Goal: Task Accomplishment & Management: Manage account settings

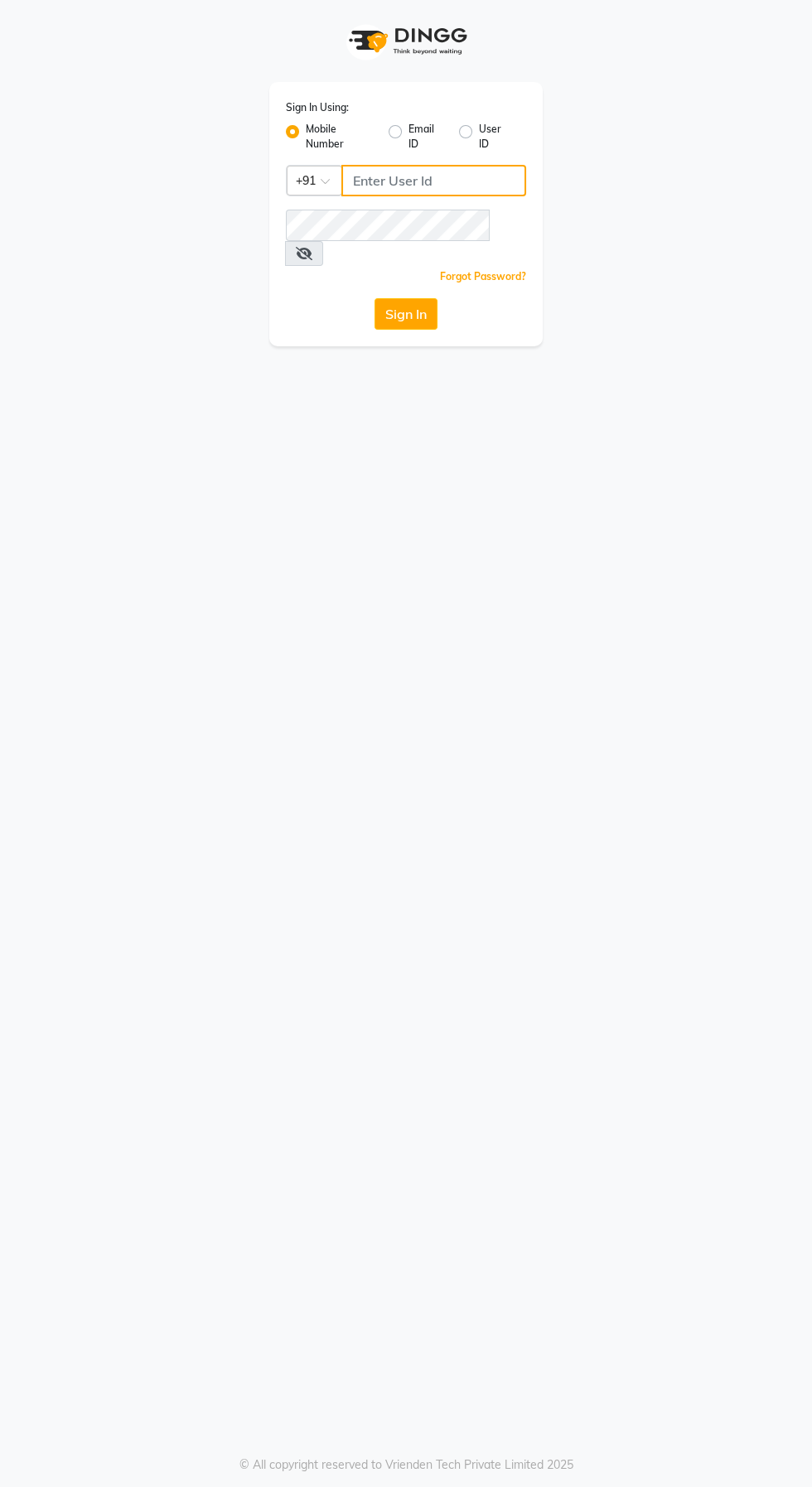
click at [417, 174] on input "Username" at bounding box center [434, 180] width 184 height 31
type input "6374670818"
click at [374, 298] on button "Sign In" at bounding box center [406, 313] width 63 height 31
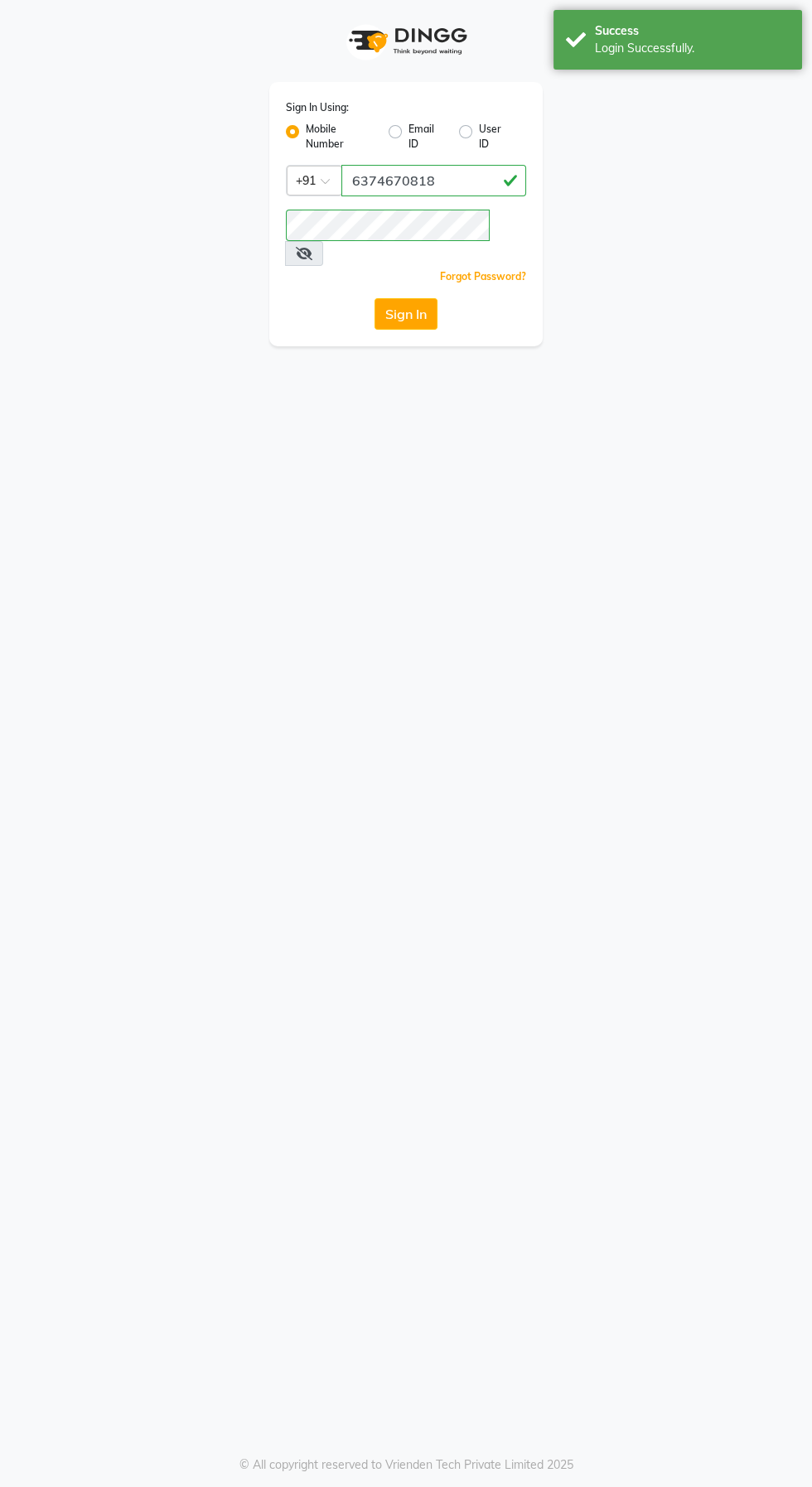
click at [396, 298] on button "Sign In" at bounding box center [406, 313] width 63 height 31
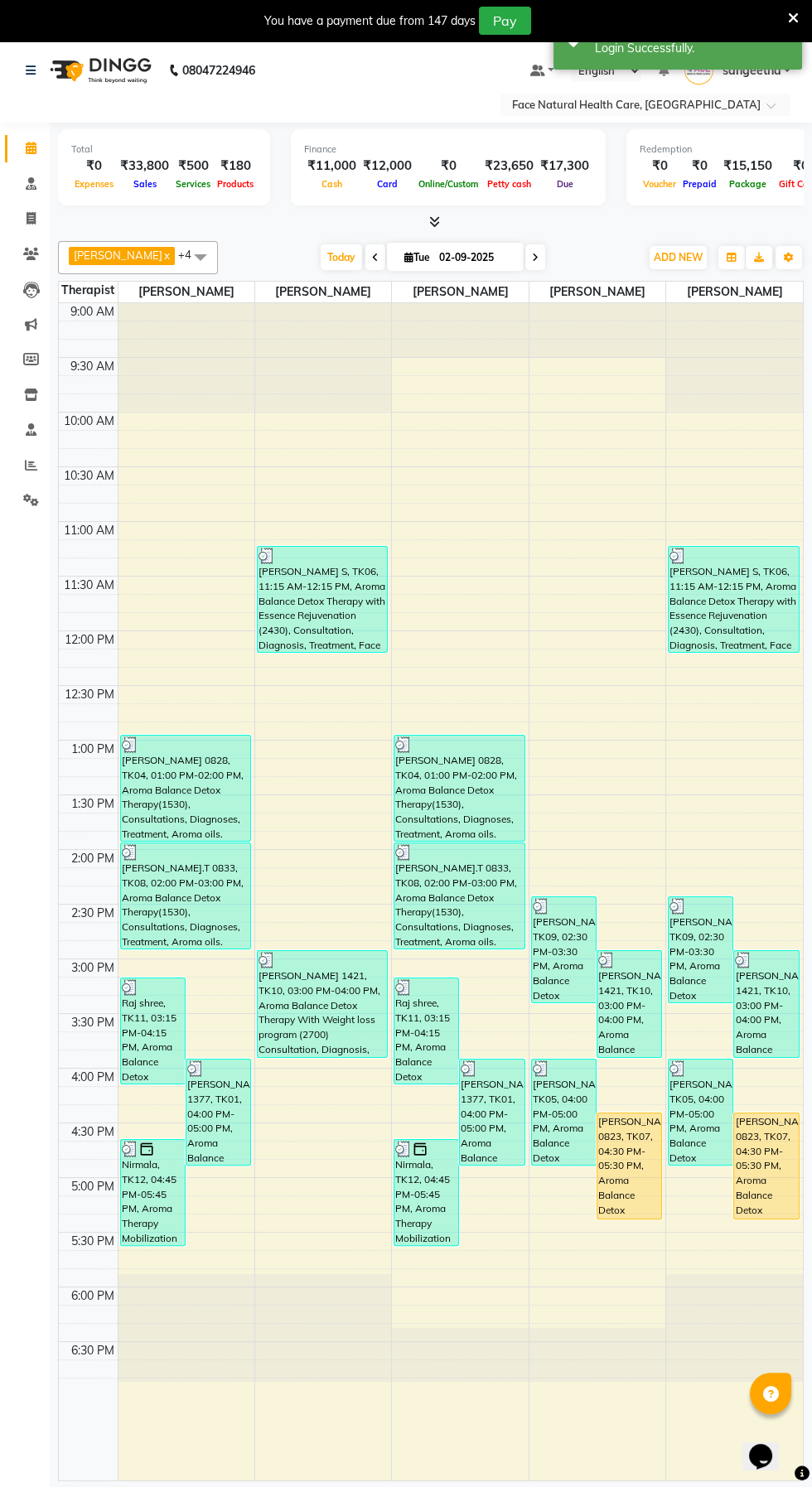
click at [632, 1200] on div "Pradhap 0823, TK07, 04:30 PM-05:30 PM, Aroma Balance Detox Therapy with Essence…" at bounding box center [629, 1166] width 64 height 105
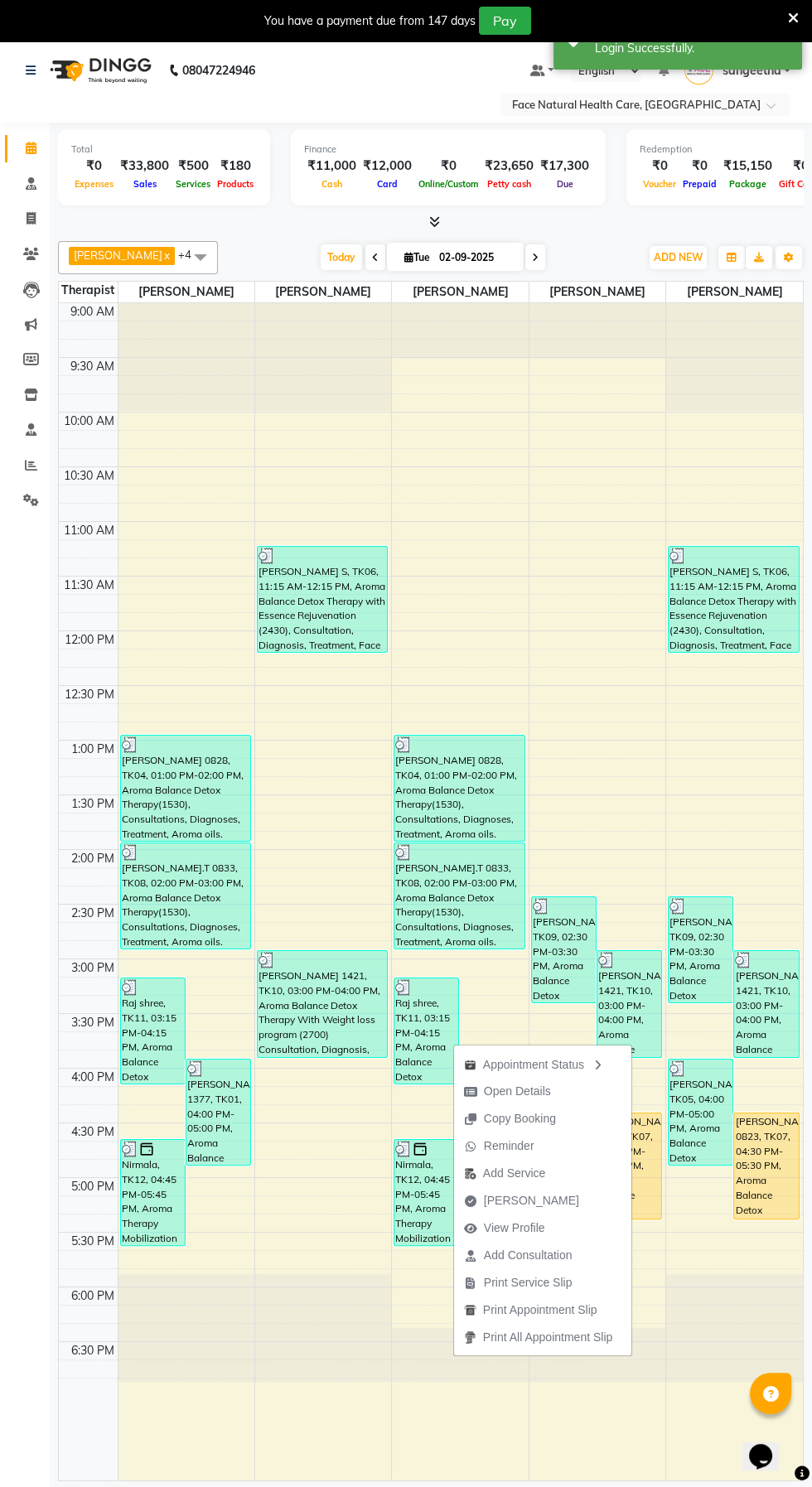
click at [550, 1207] on button "Mark Done" at bounding box center [542, 1201] width 177 height 27
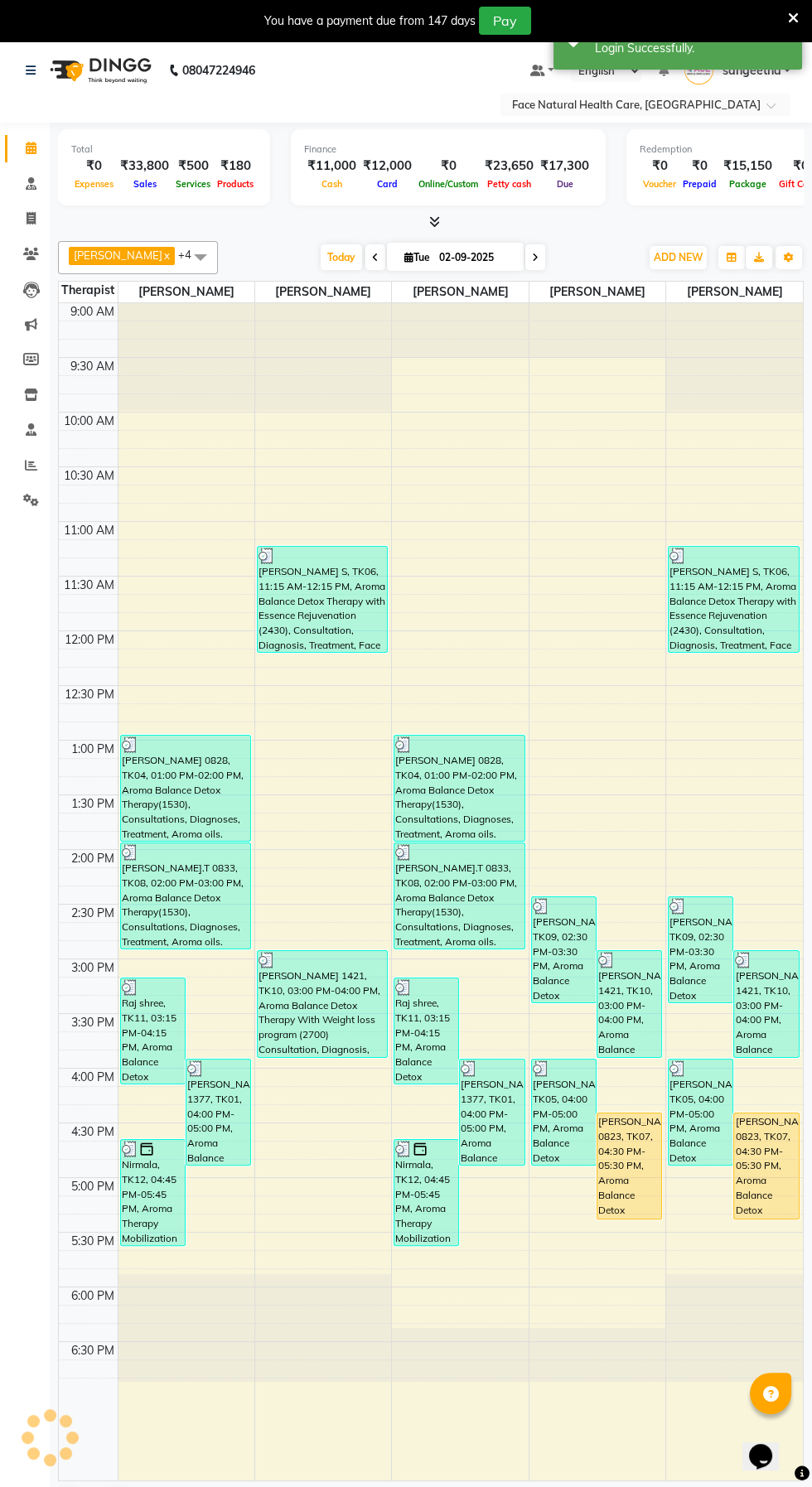
select select "service"
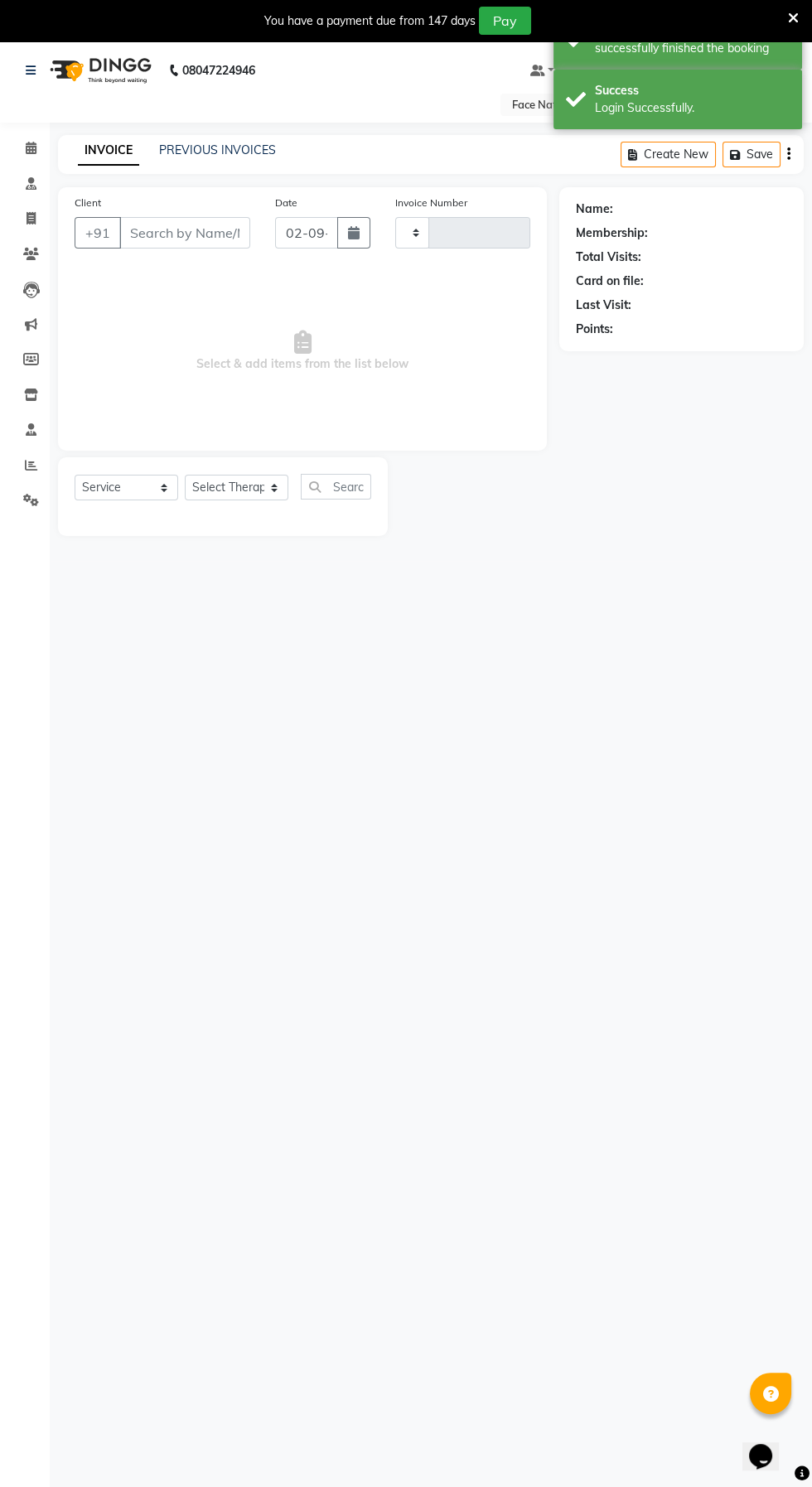
type input "1269"
select select "5675"
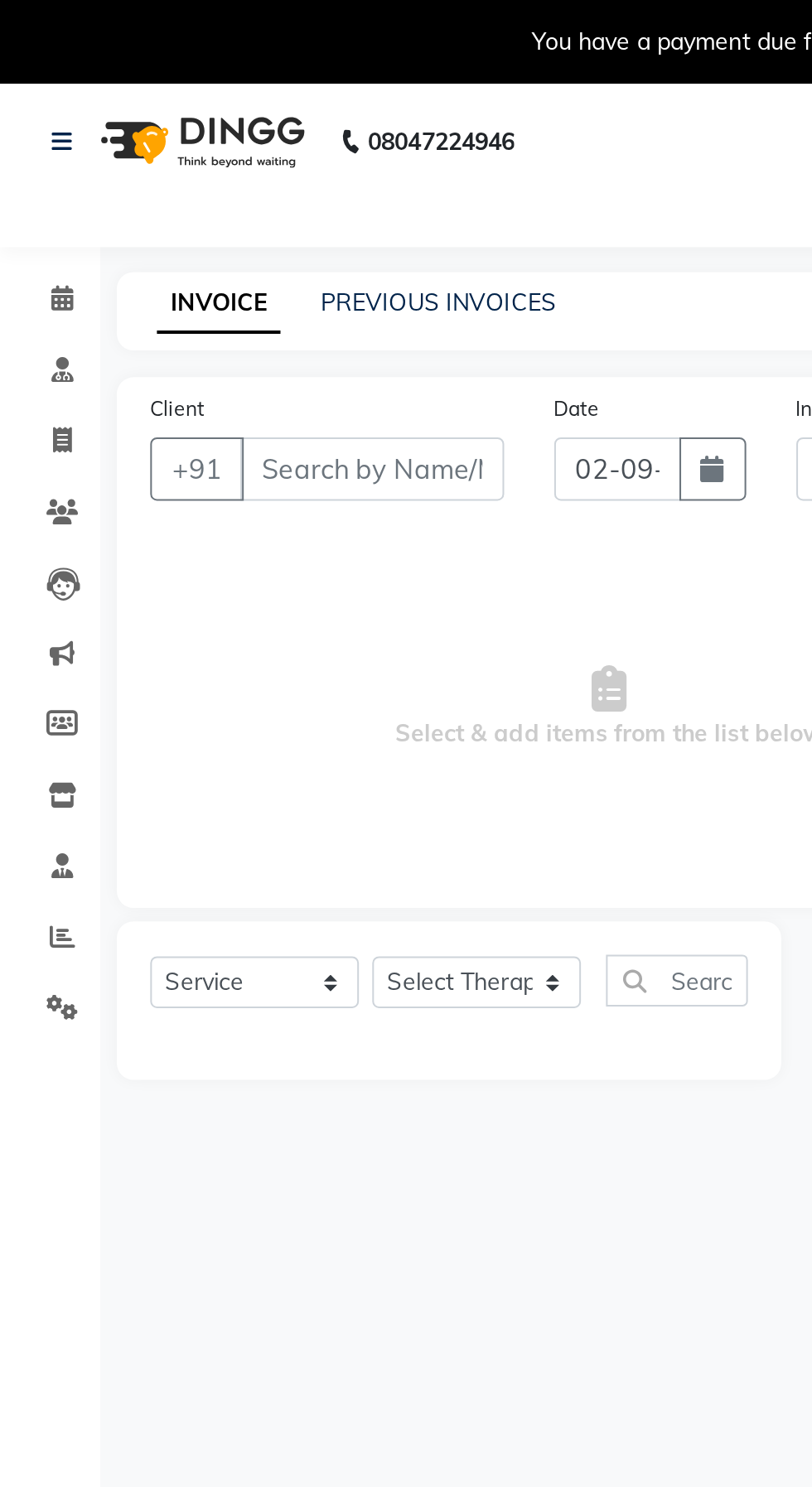
type input "9842935050"
select select "65164"
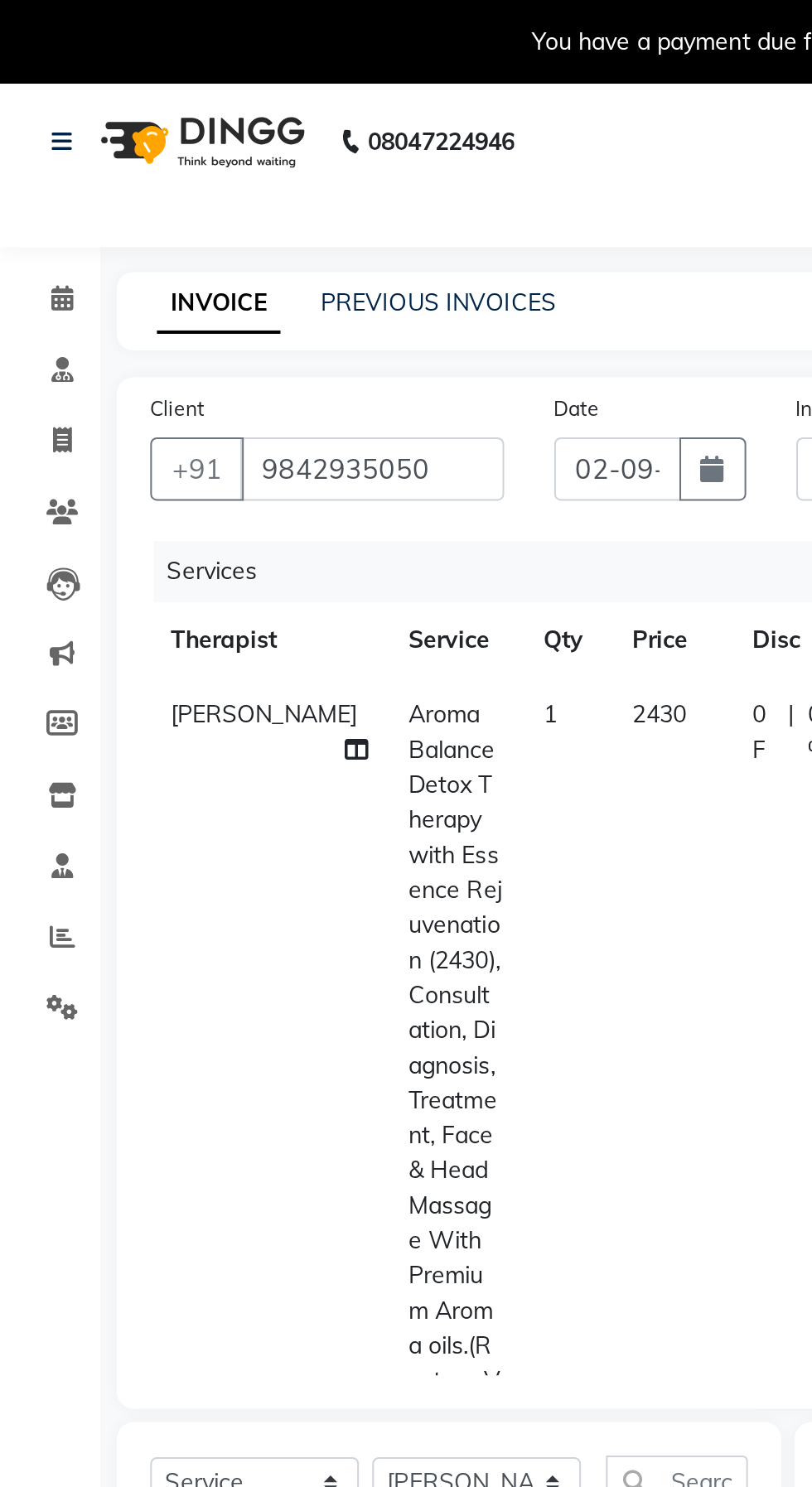
click at [315, 360] on span "2430" at bounding box center [327, 355] width 26 height 15
select select "65164"
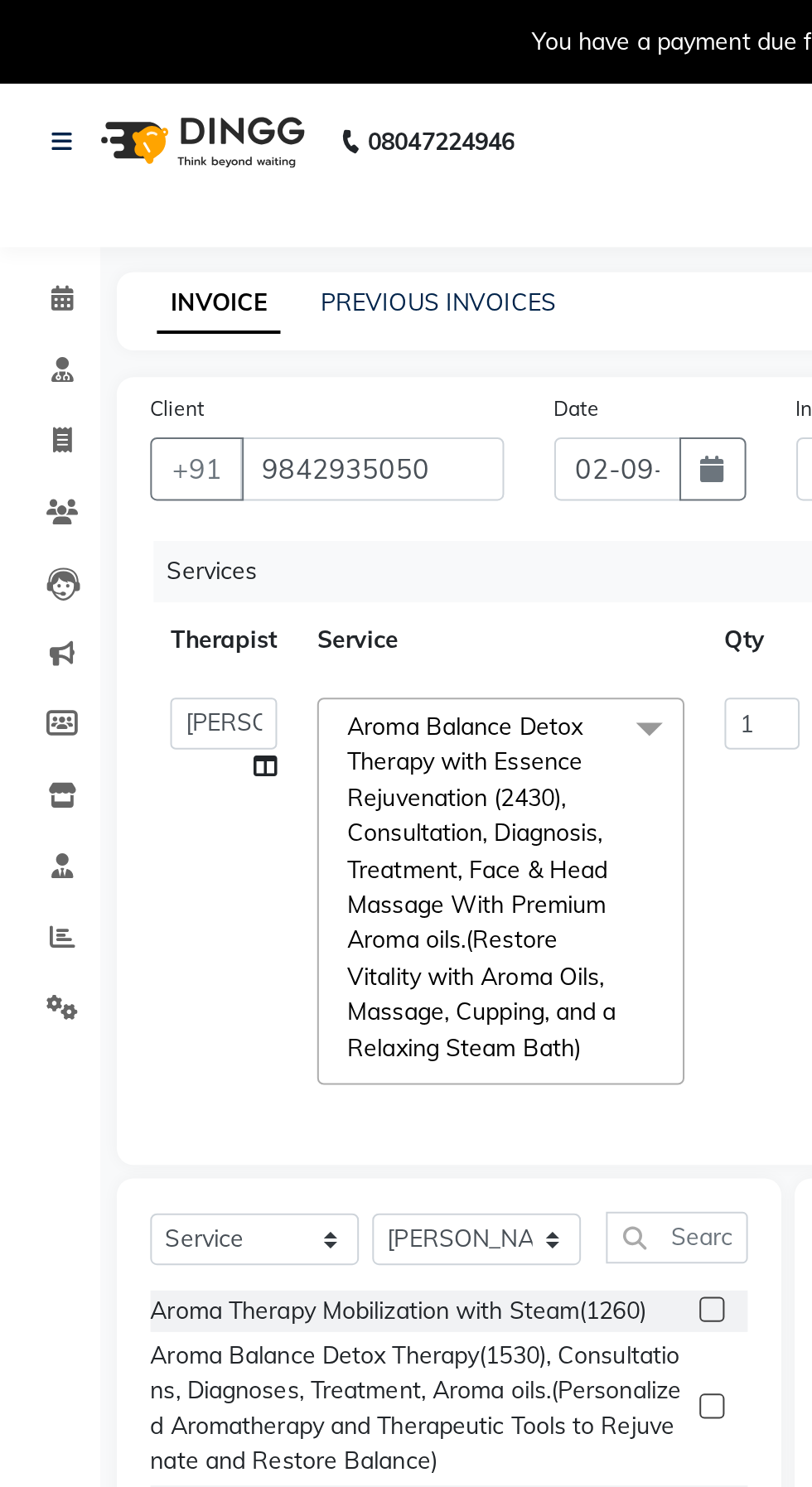
click at [310, 354] on span at bounding box center [322, 361] width 33 height 31
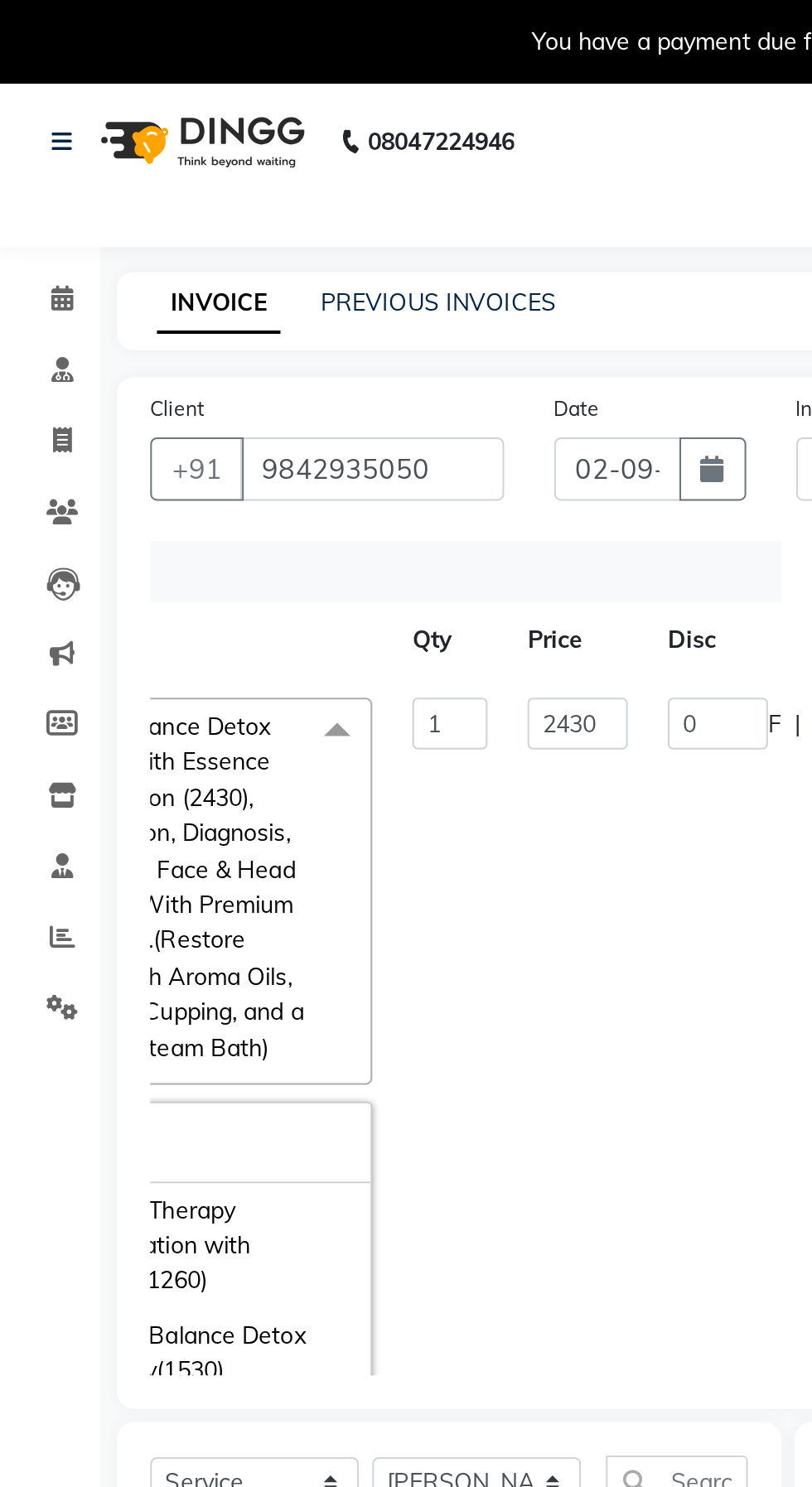
scroll to position [0, 157]
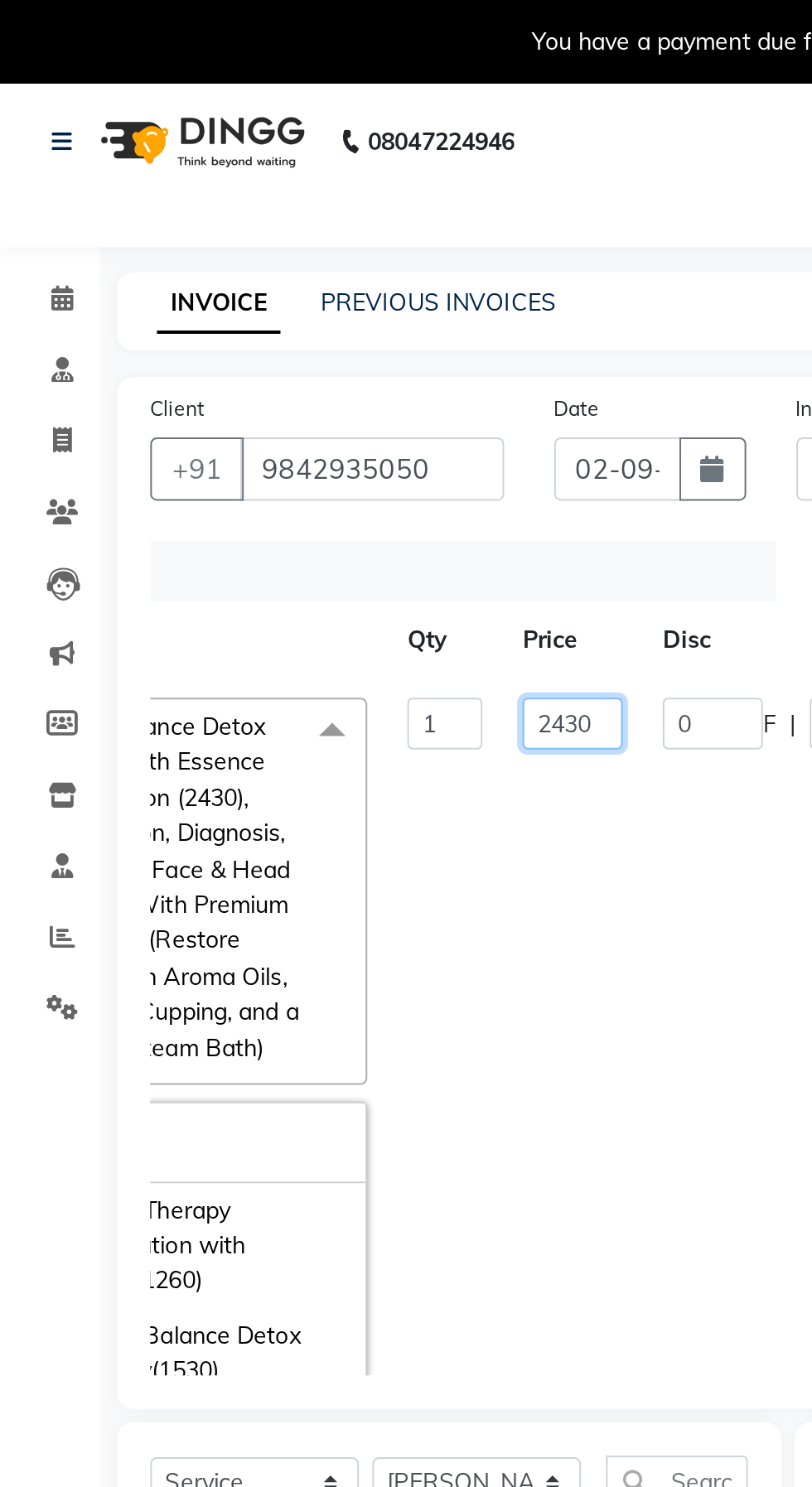
click at [295, 360] on input "2430" at bounding box center [284, 359] width 50 height 25
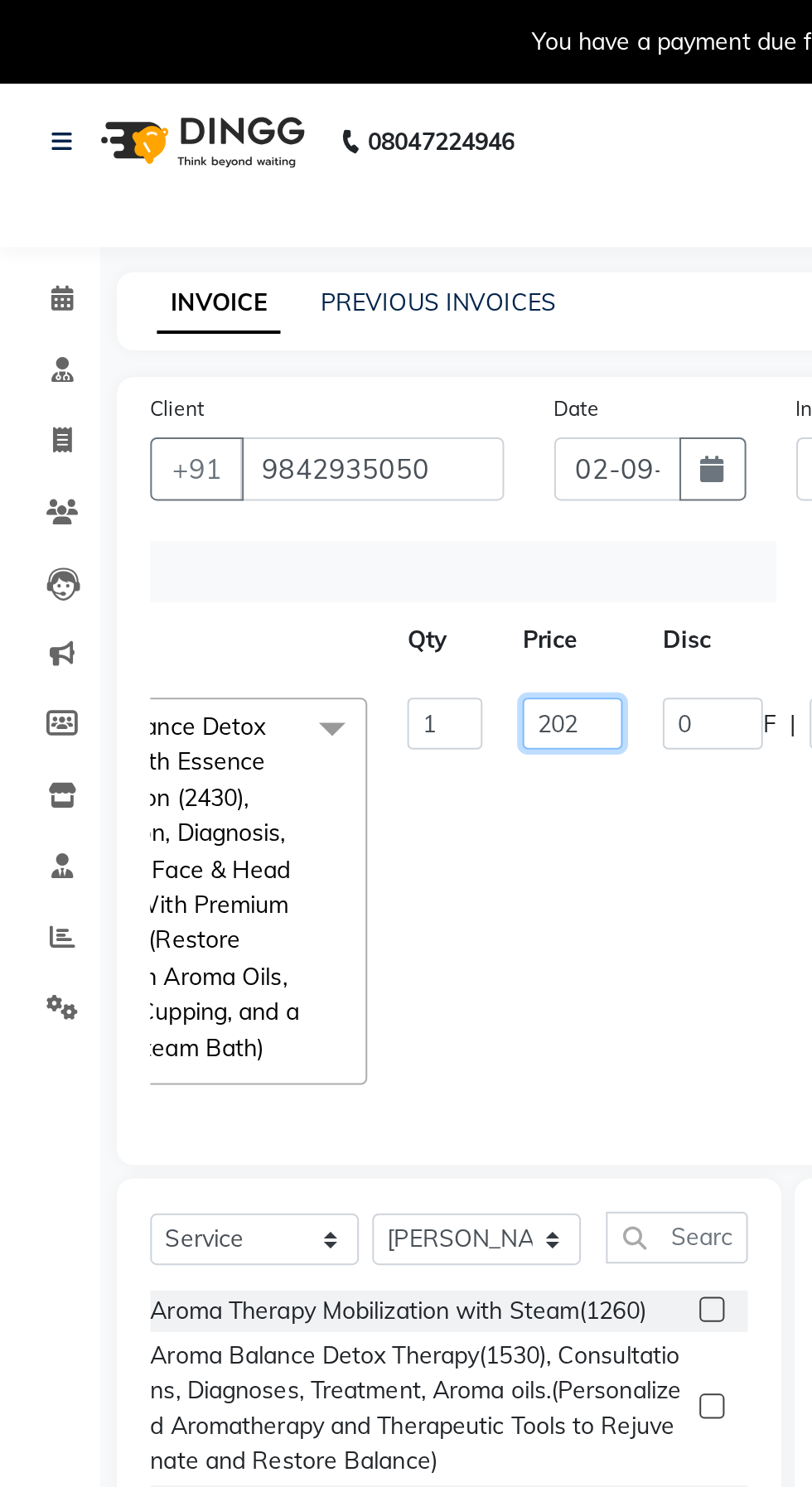
type input "2025"
click at [336, 389] on tr "Dr. keerthika Dr. Ranjith Hannah Miracline Janarthanan M Jayalakshmi kaleel rah…" at bounding box center [246, 441] width 657 height 212
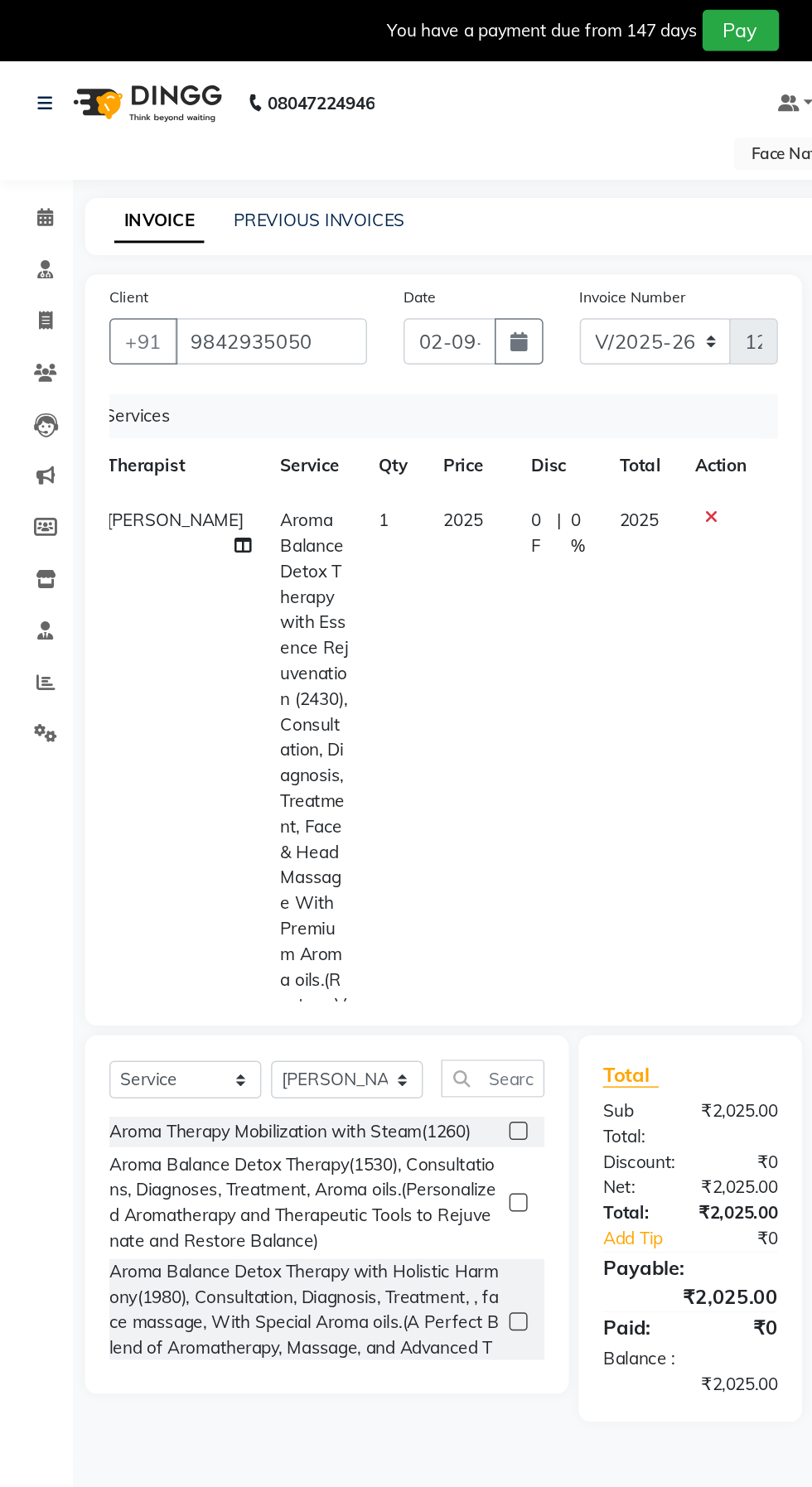
scroll to position [0, 11]
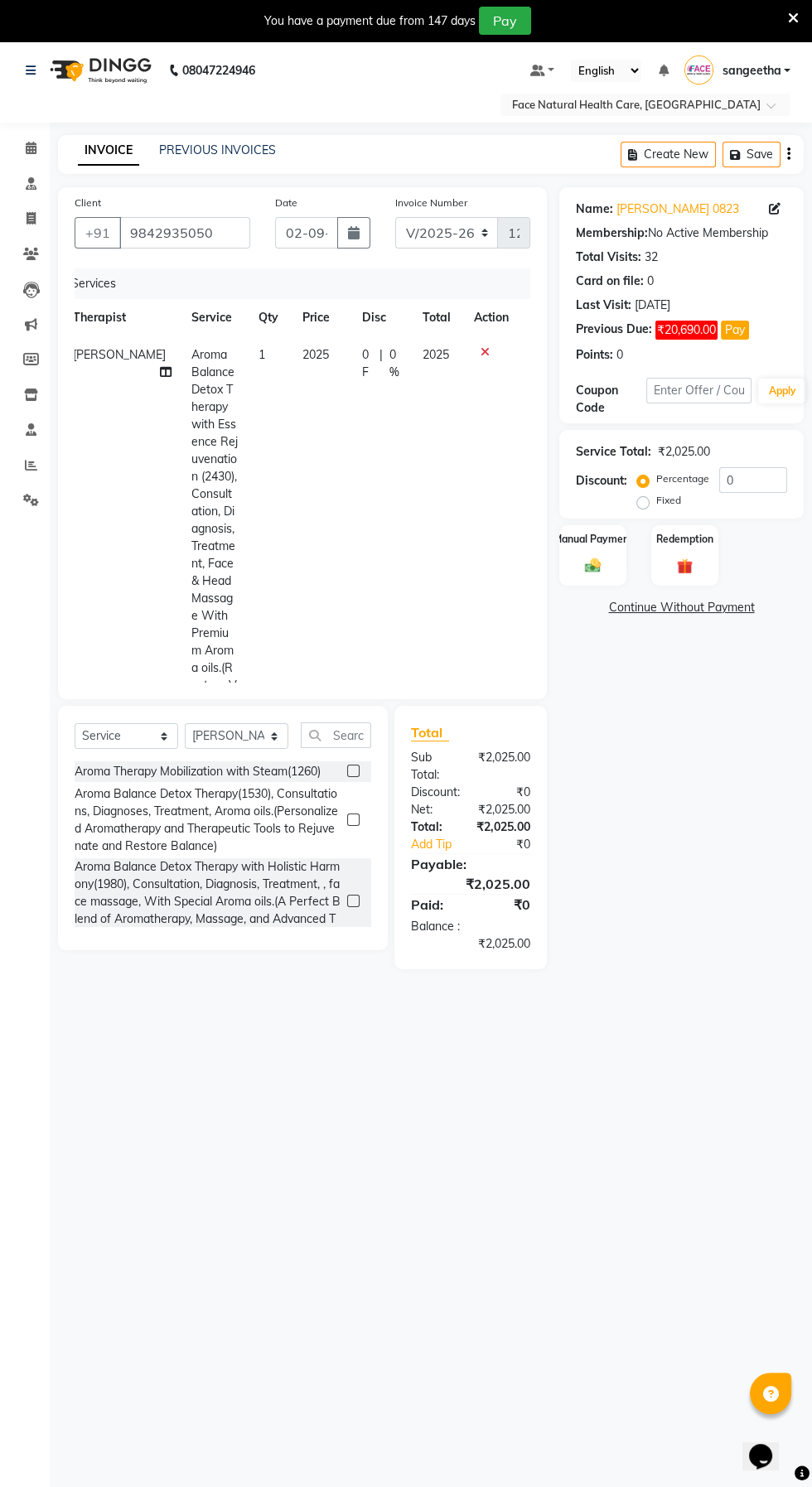
click at [701, 556] on div "Redemption" at bounding box center [684, 555] width 67 height 61
click at [709, 613] on span "Package" at bounding box center [703, 610] width 48 height 19
click at [700, 615] on span "Package" at bounding box center [703, 610] width 48 height 19
click at [483, 351] on icon at bounding box center [486, 352] width 9 height 11
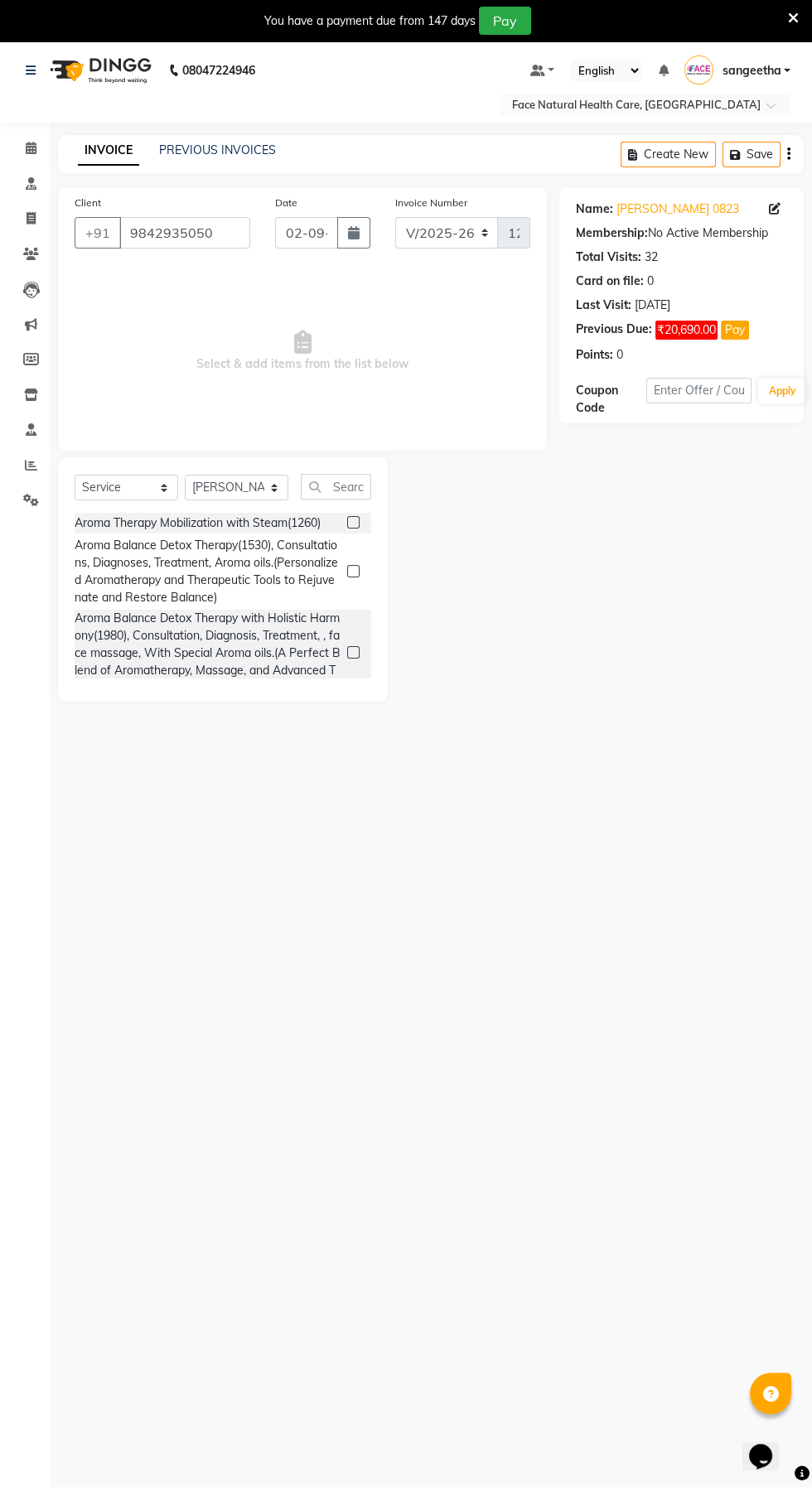
click at [351, 522] on label at bounding box center [353, 521] width 12 height 12
click at [351, 522] on input "checkbox" at bounding box center [352, 522] width 10 height 10
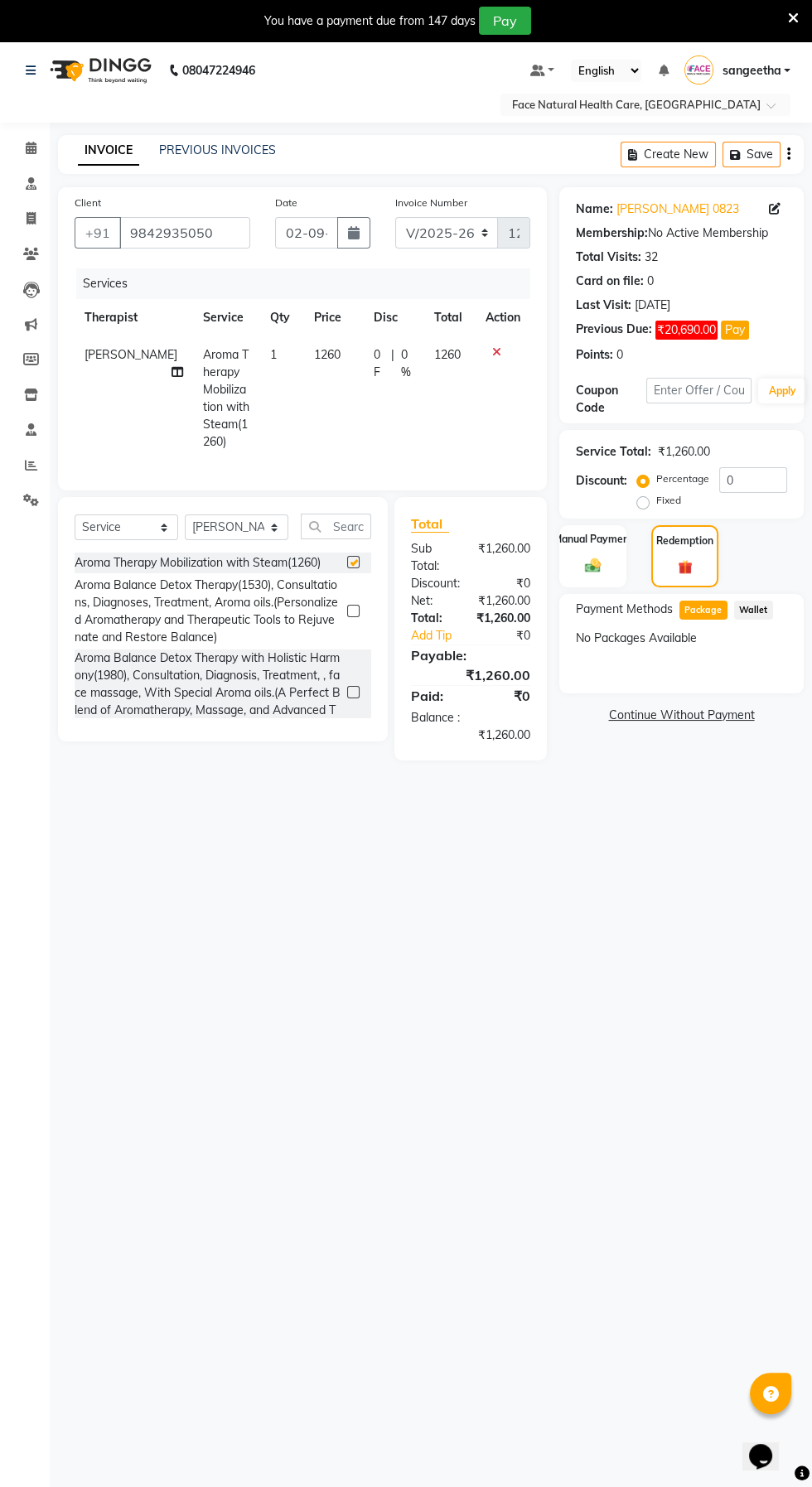
checkbox input "false"
click at [390, 358] on div "0 F | 0 %" at bounding box center [393, 363] width 40 height 35
select select "65164"
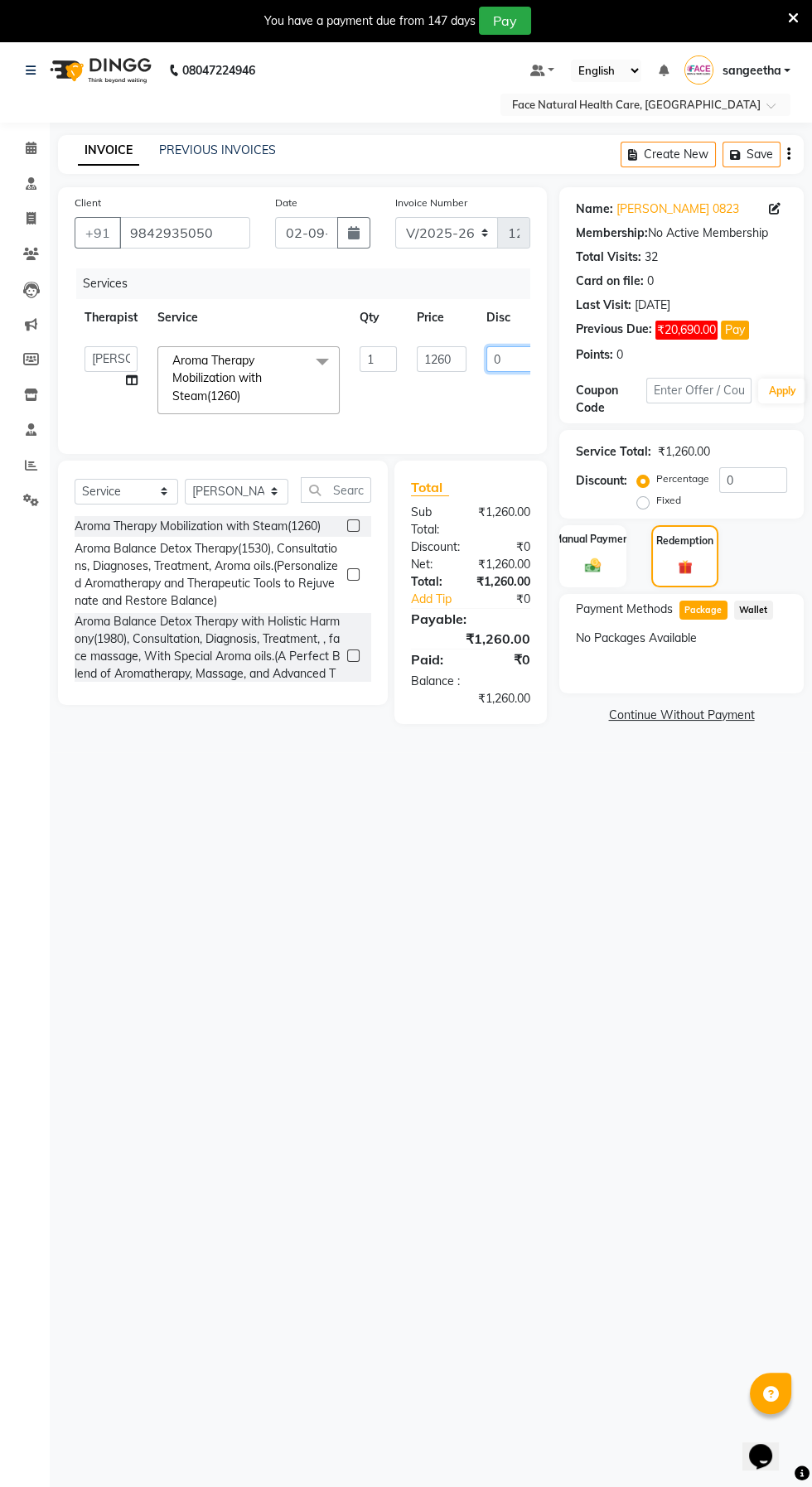
click at [506, 359] on input "0" at bounding box center [511, 359] width 50 height 25
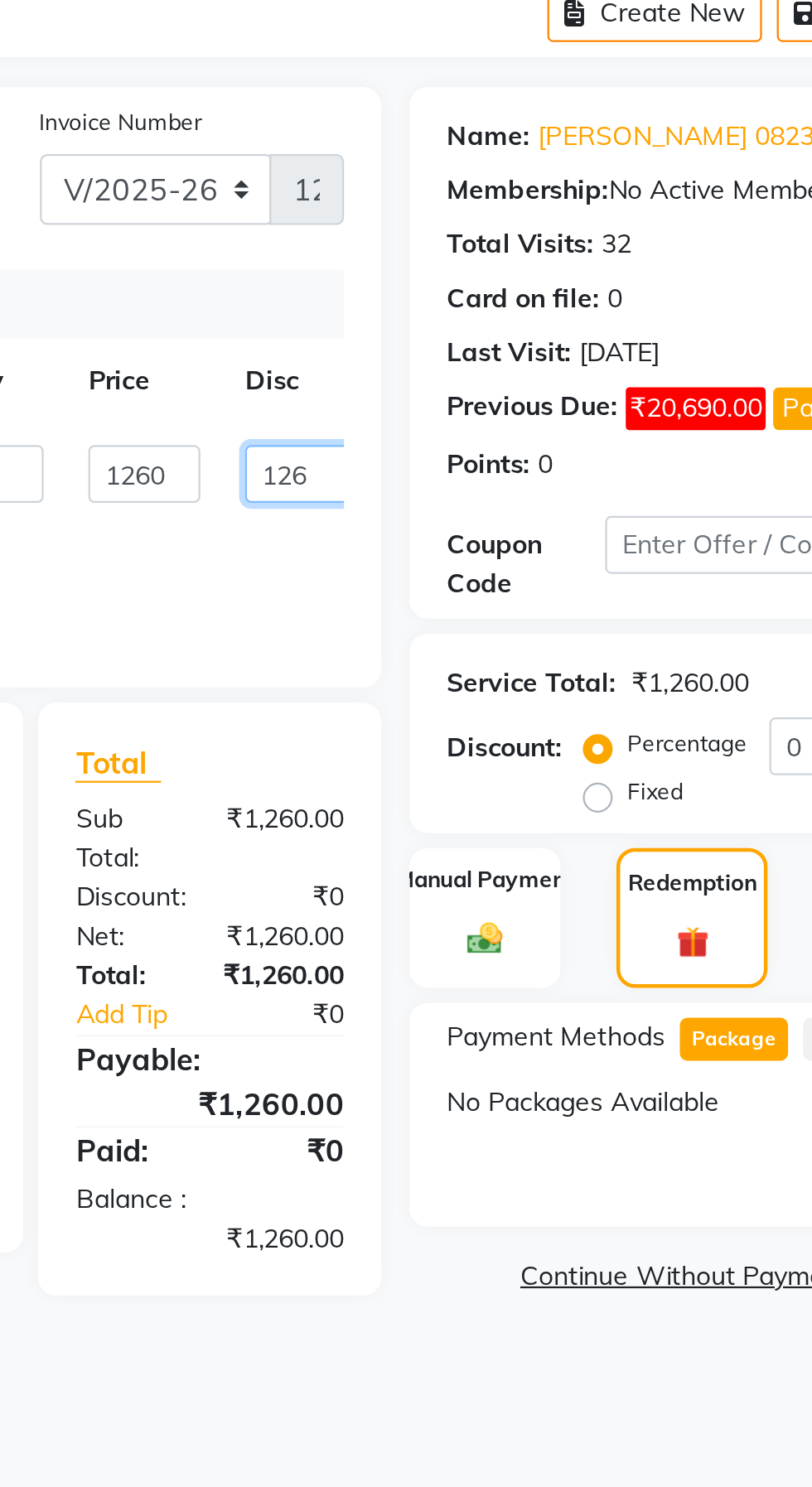
type input "1260"
click at [515, 419] on tr "Dr. keerthika Dr. Ranjith Hannah Miracline Janarthanan M Jayalakshmi kaleel rah…" at bounding box center [403, 379] width 657 height 88
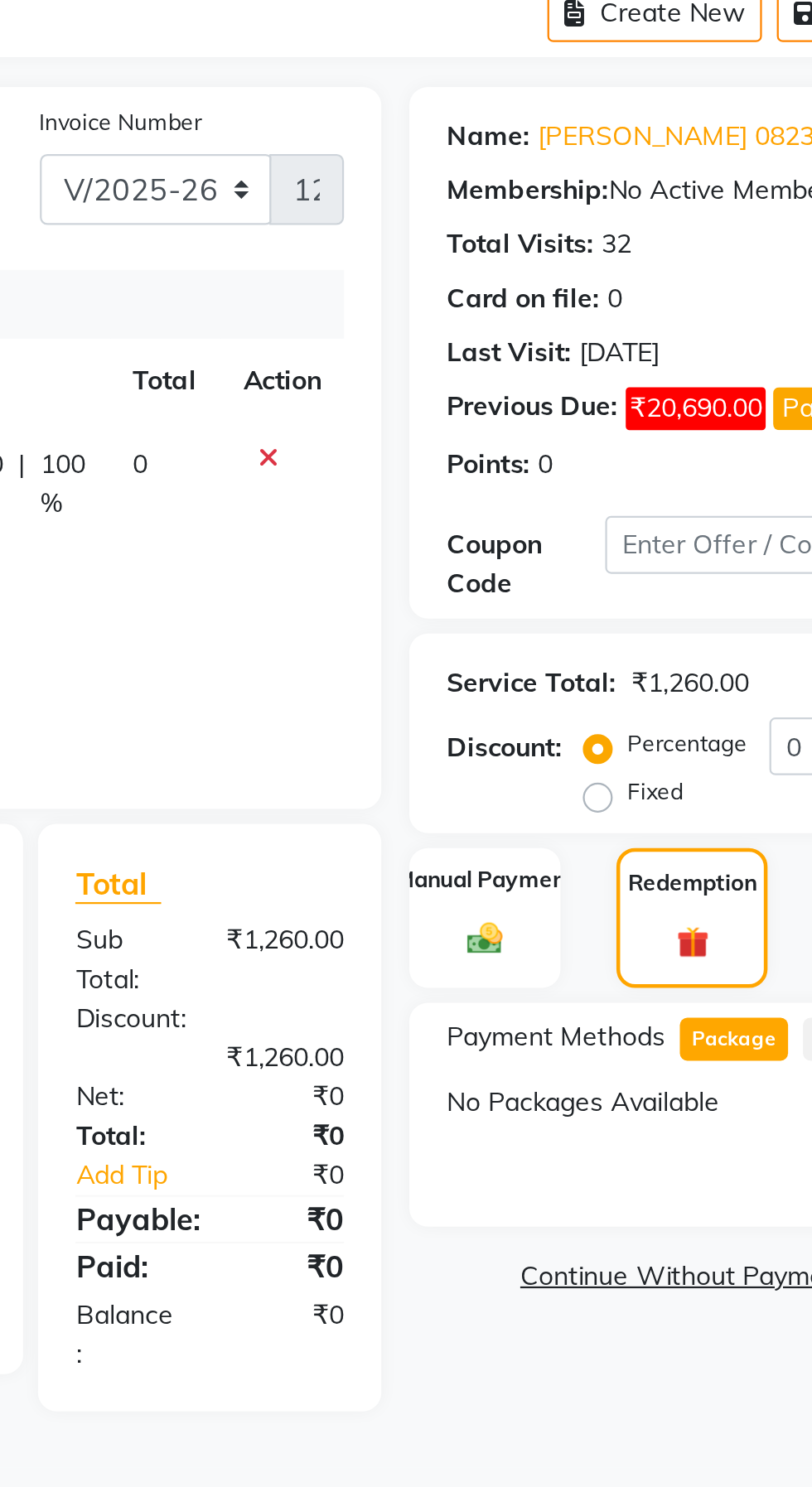
click at [703, 713] on link "Continue Without Payment" at bounding box center [681, 715] width 238 height 17
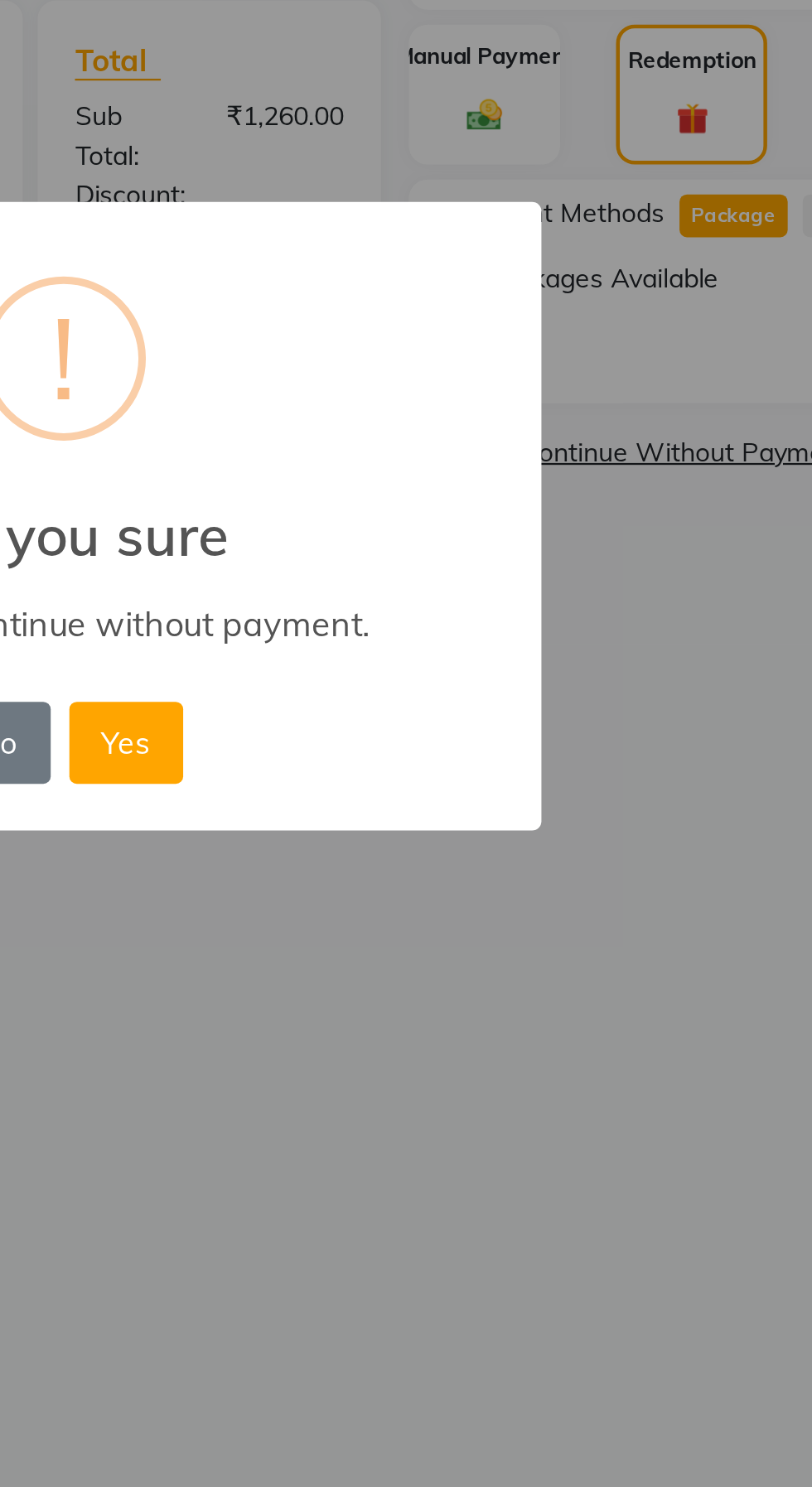
click at [433, 834] on button "Yes" at bounding box center [434, 844] width 51 height 37
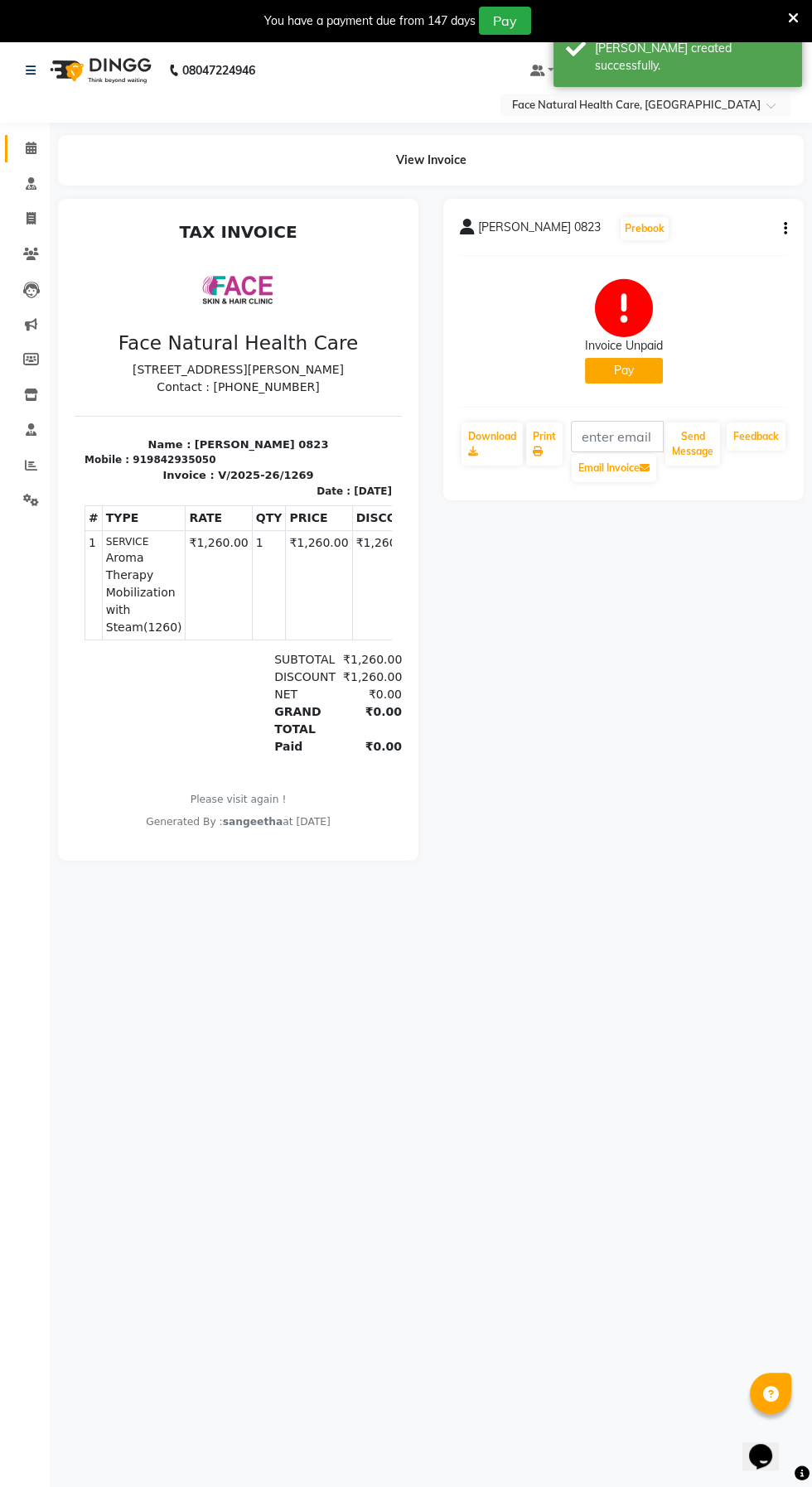
click at [31, 139] on span at bounding box center [31, 149] width 29 height 19
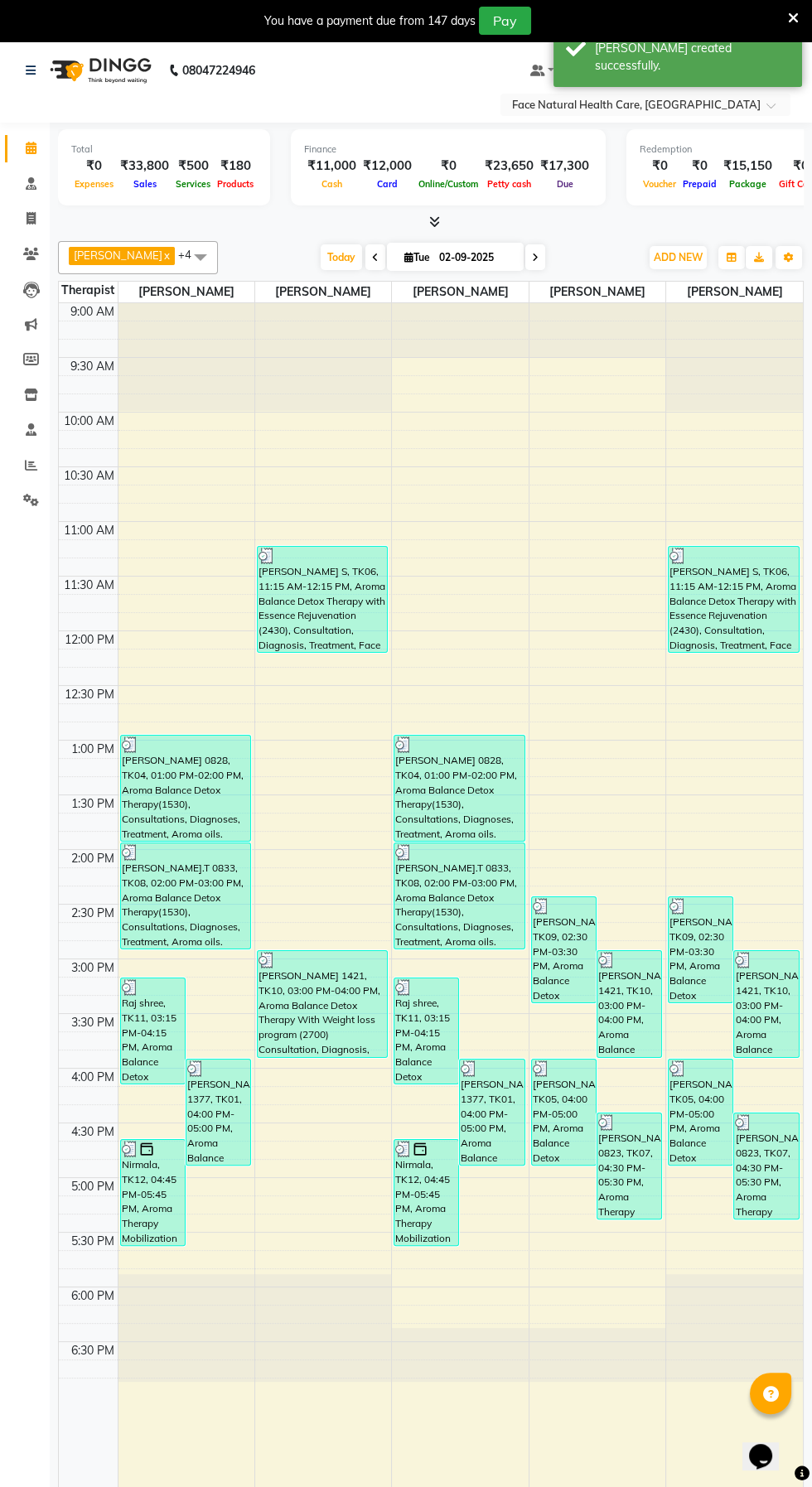
click at [532, 256] on icon at bounding box center [534, 258] width 7 height 10
type input "[DATE]"
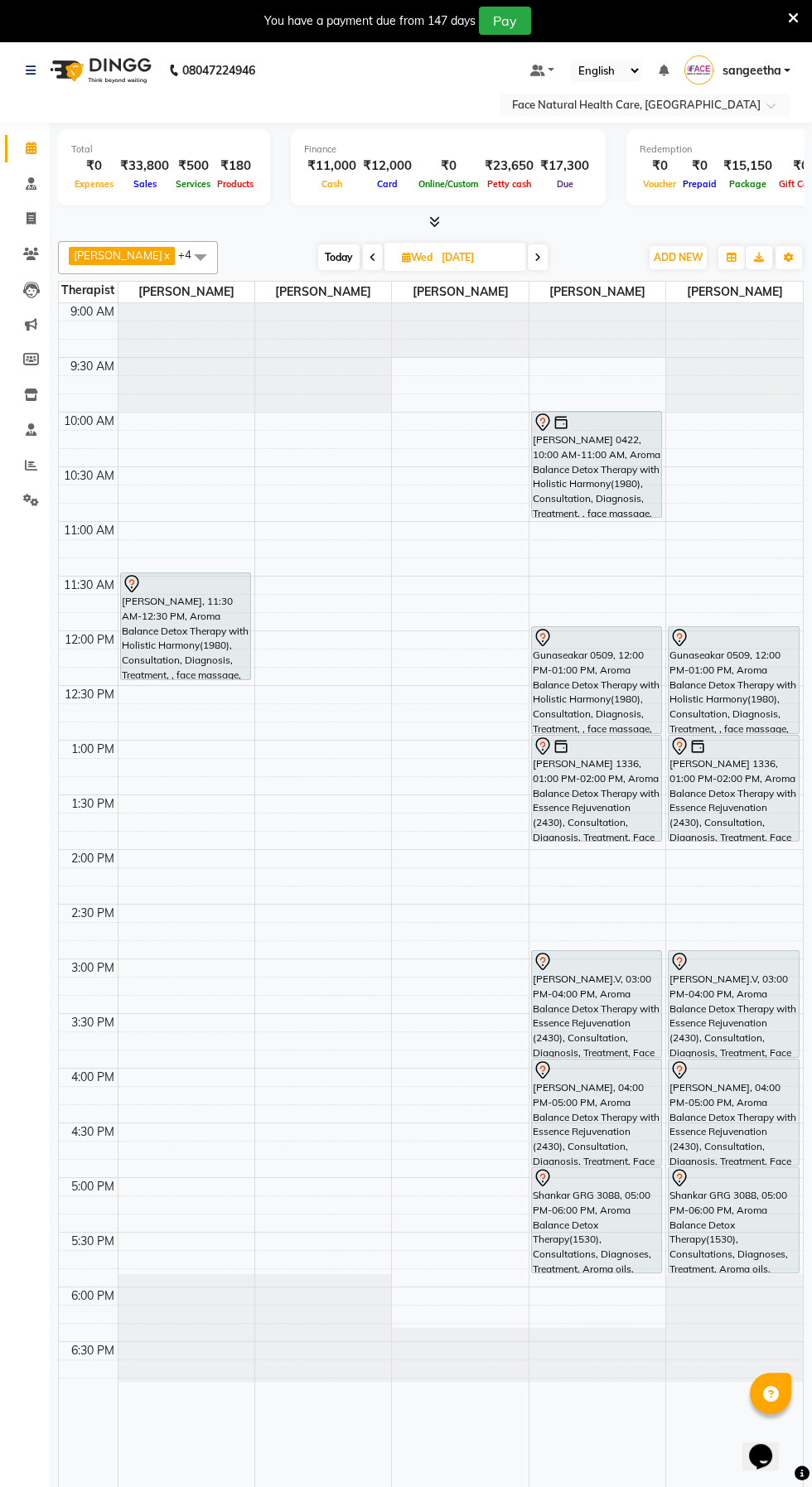
scroll to position [0, 1]
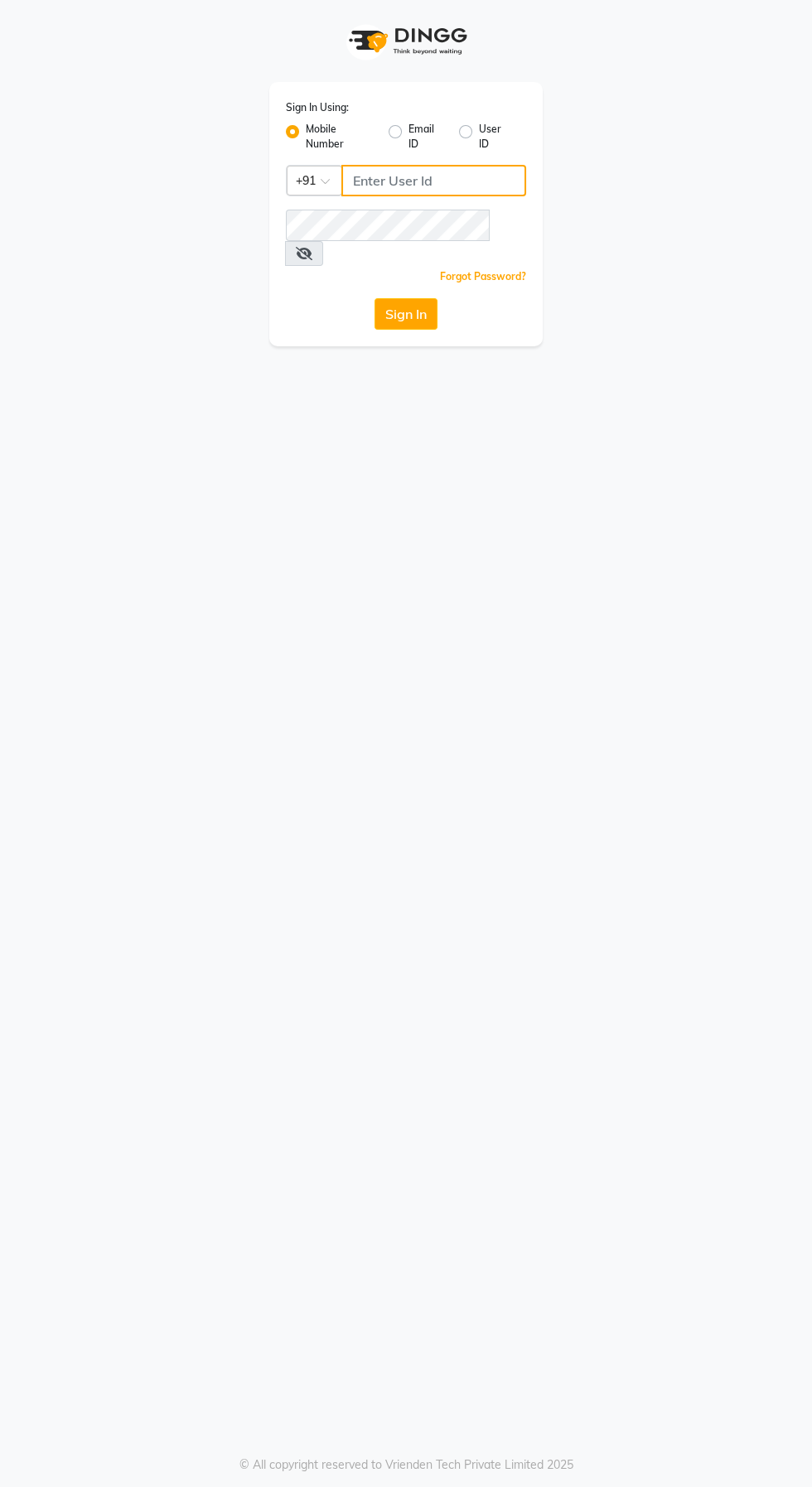
click at [379, 184] on input "Username" at bounding box center [434, 180] width 184 height 31
type input "6374670818"
click at [374, 298] on button "Sign In" at bounding box center [406, 313] width 63 height 31
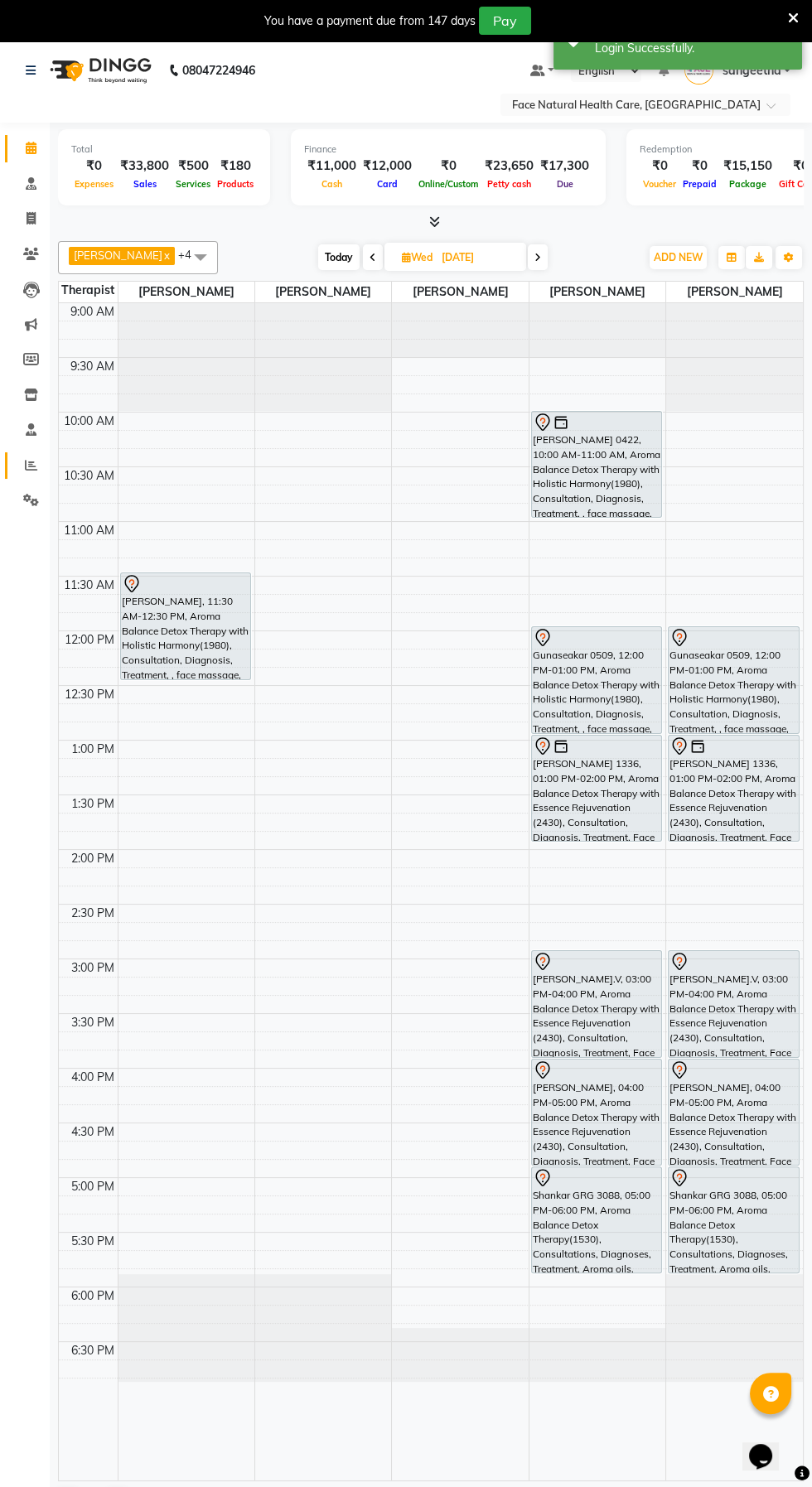
click at [6, 454] on link "Reports" at bounding box center [24, 466] width 40 height 27
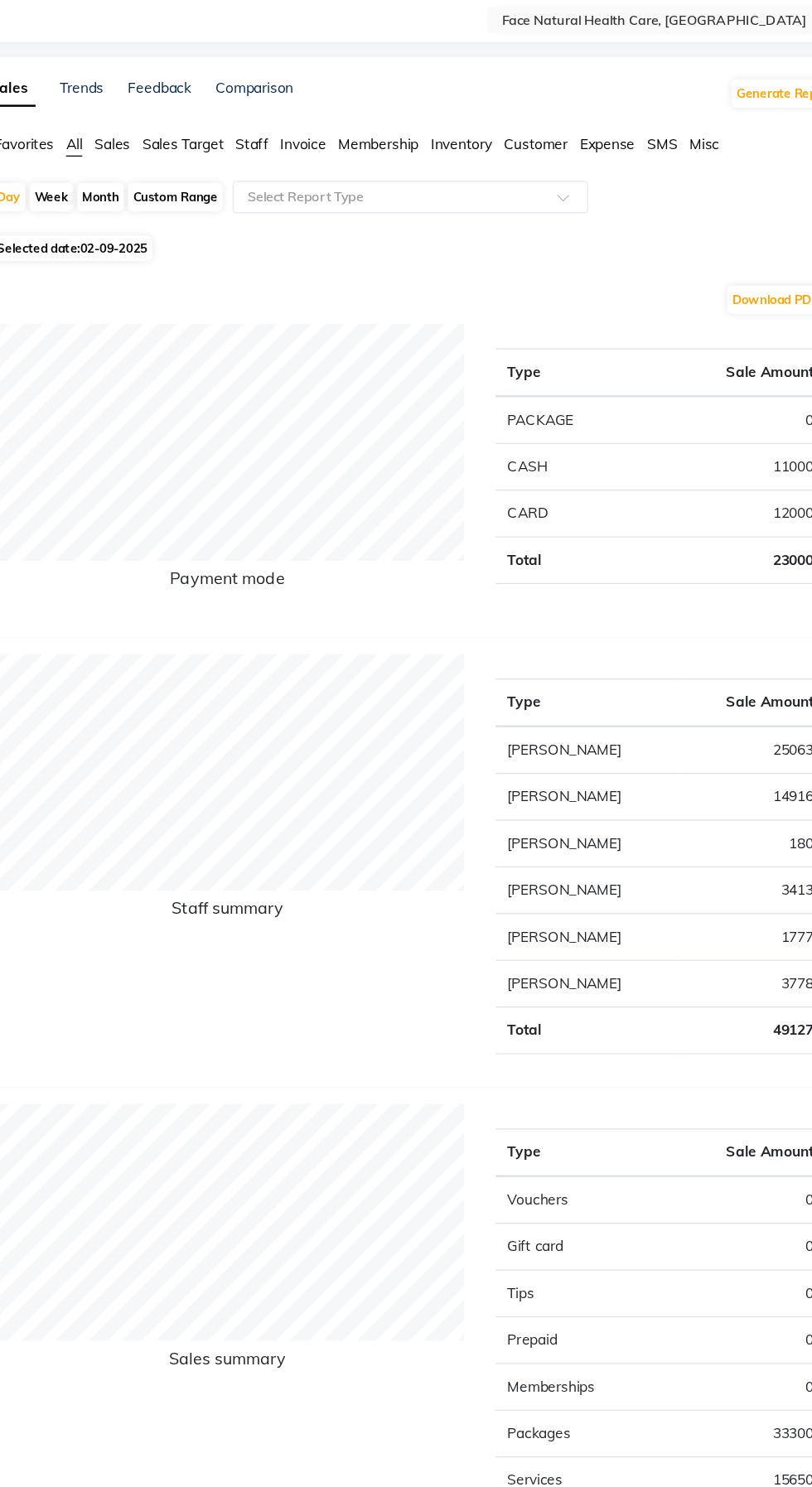
scroll to position [3, 0]
